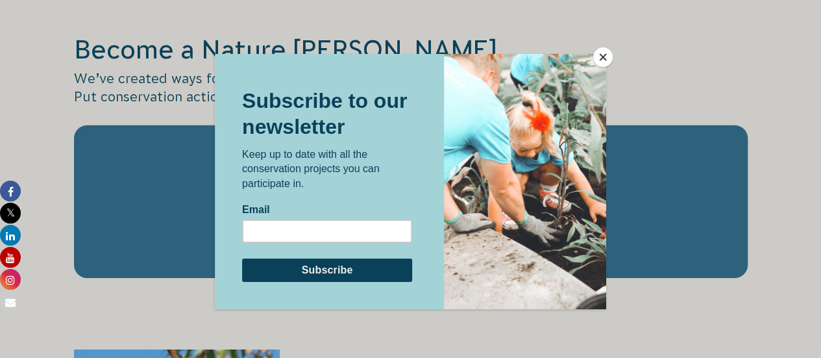
scroll to position [2207, 0]
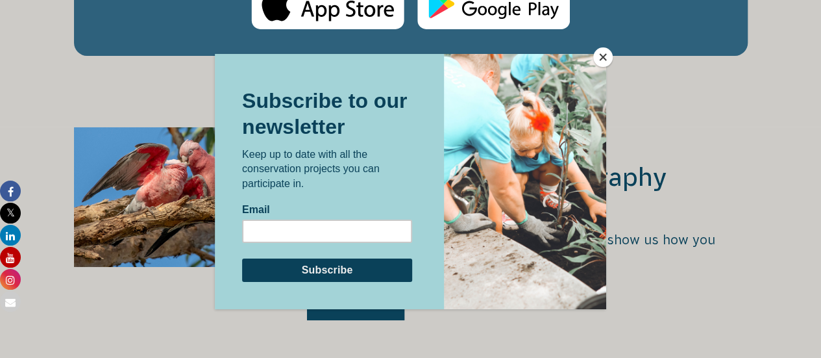
click at [606, 54] on button "Close" at bounding box center [602, 56] width 19 height 19
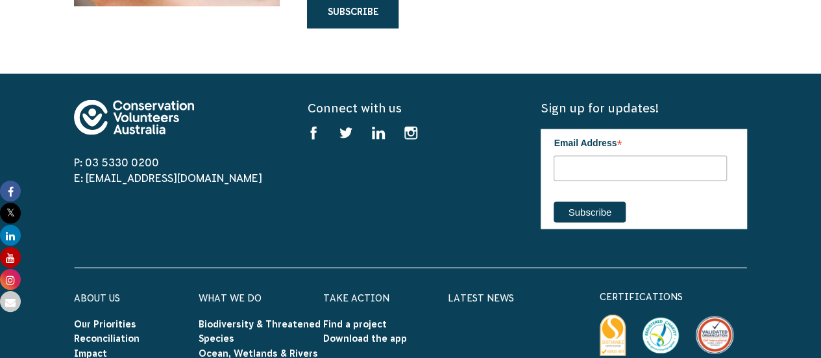
scroll to position [3764, 0]
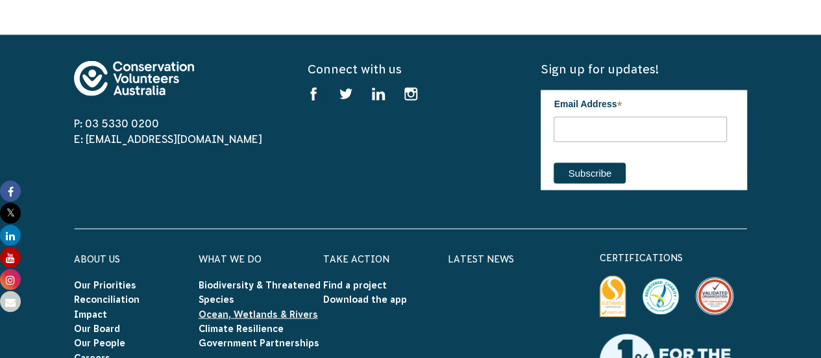
click at [252, 309] on link "Ocean, Wetlands & Rivers" at bounding box center [258, 314] width 119 height 10
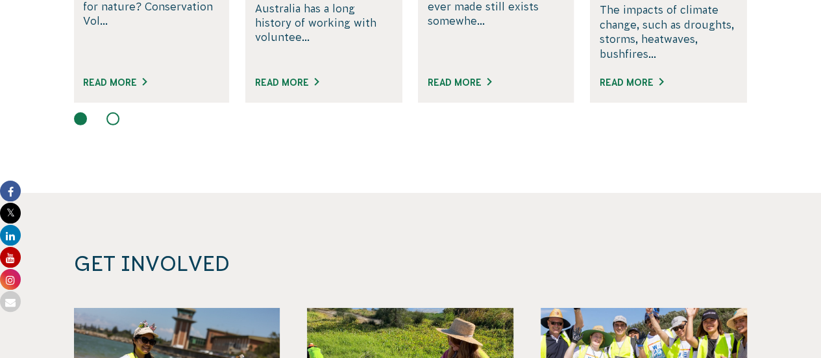
scroll to position [4738, 0]
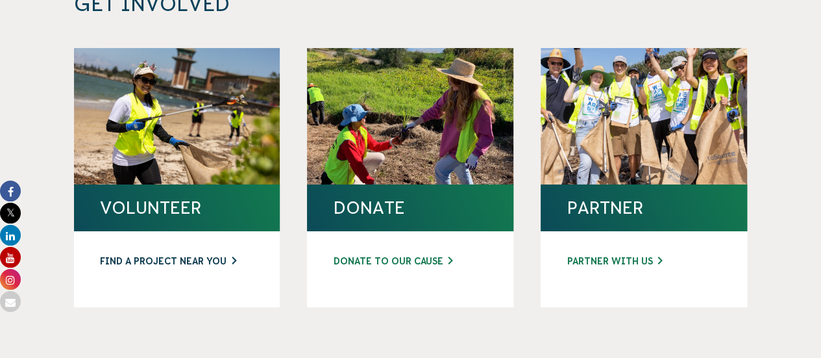
click at [168, 254] on link "FIND A PROJECT NEAR YOU" at bounding box center [177, 261] width 154 height 14
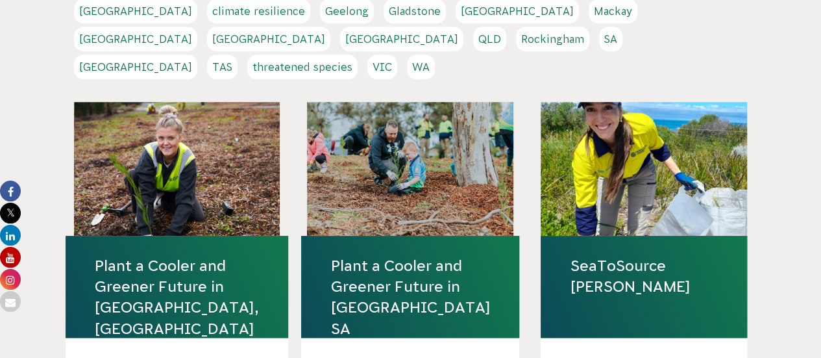
scroll to position [195, 0]
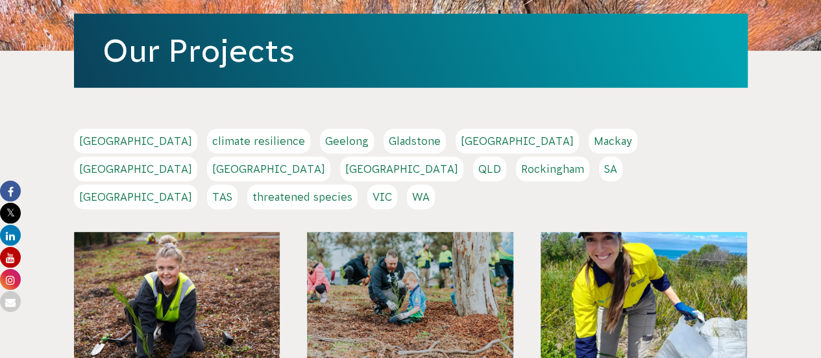
click at [197, 184] on link "Sydney" at bounding box center [135, 196] width 123 height 25
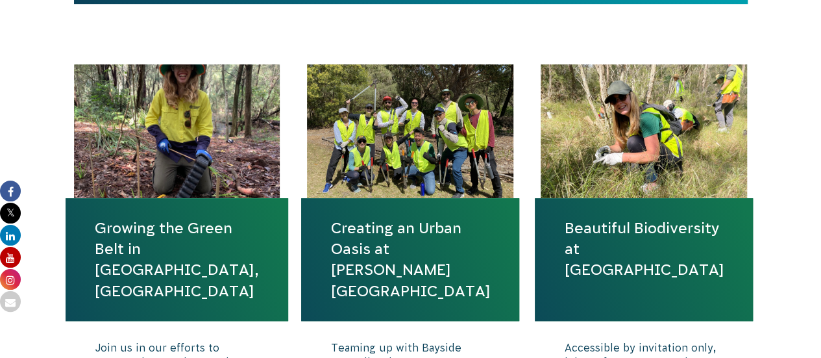
scroll to position [389, 0]
